Goal: Task Accomplishment & Management: Use online tool/utility

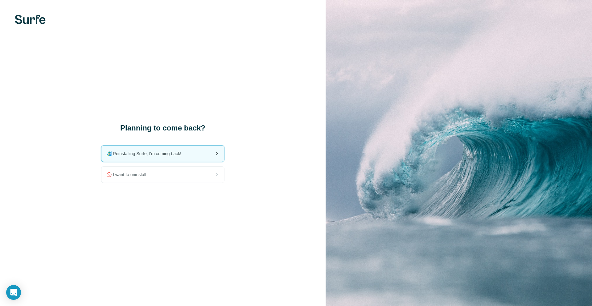
click at [161, 155] on span "🏄🏻‍♂️ Reinstalling Surfe, I'm coming back!" at bounding box center [146, 154] width 80 height 6
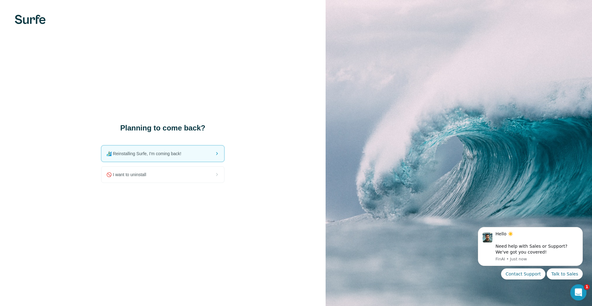
click at [571, 290] on div "Open Intercom Messenger" at bounding box center [578, 291] width 20 height 20
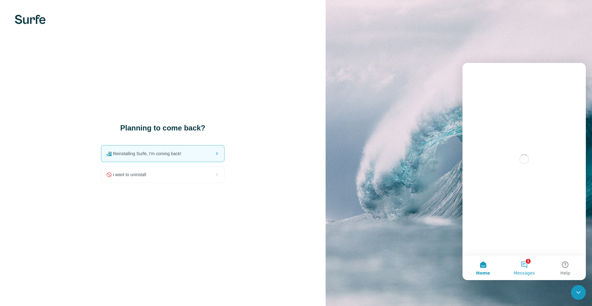
click at [526, 268] on button "1 Messages" at bounding box center [524, 268] width 41 height 25
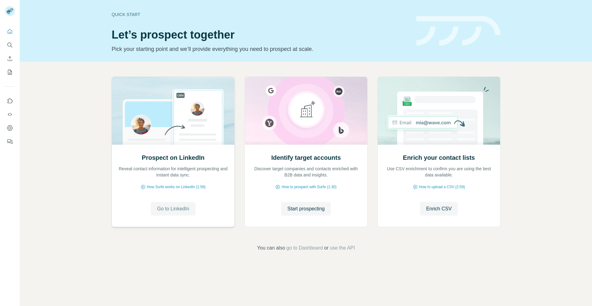
click at [180, 207] on span "Go to LinkedIn" at bounding box center [173, 208] width 32 height 7
